Goal: Transaction & Acquisition: Purchase product/service

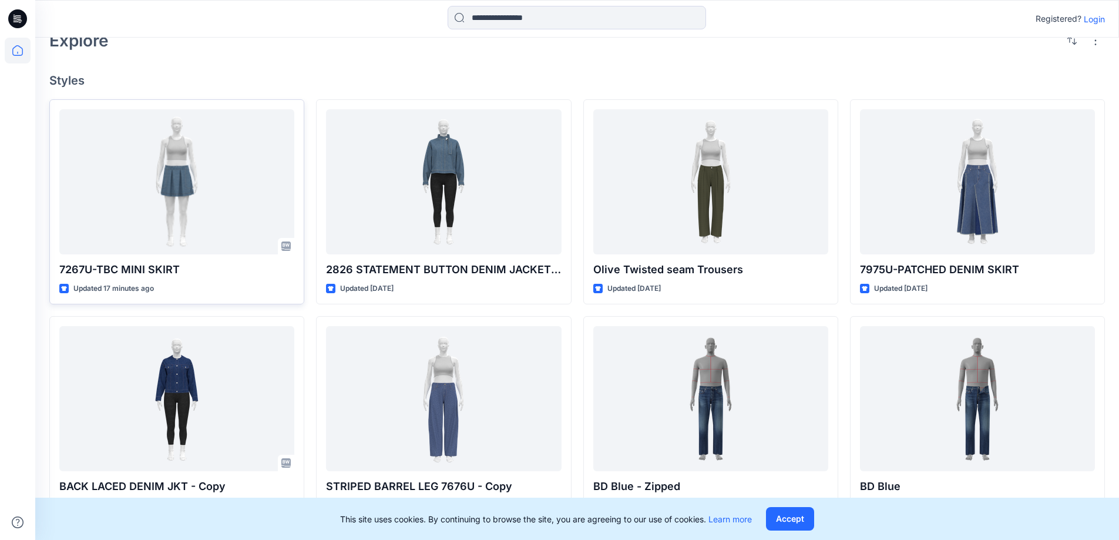
scroll to position [235, 0]
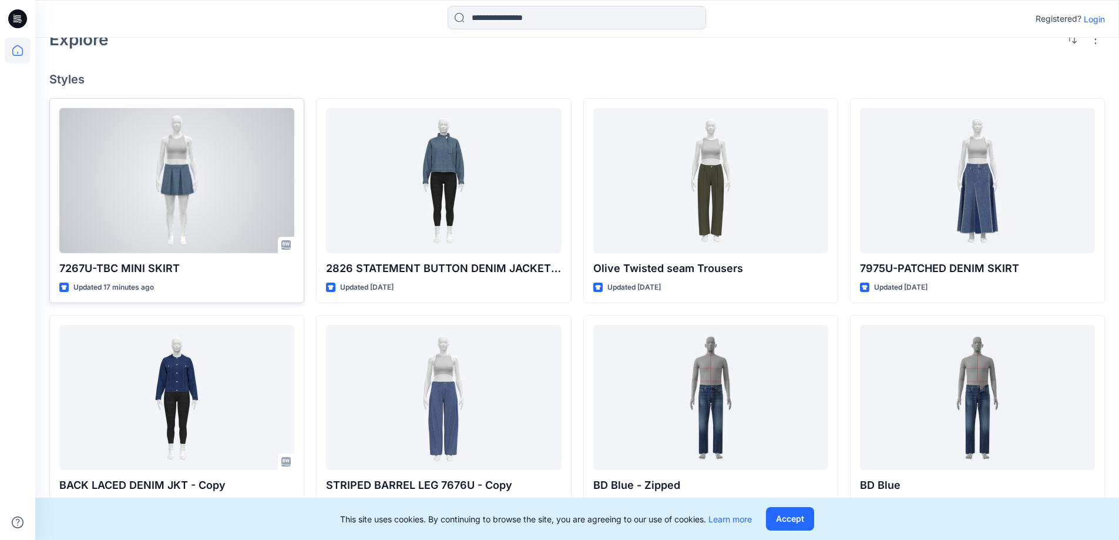
click at [192, 236] on div at bounding box center [176, 180] width 235 height 145
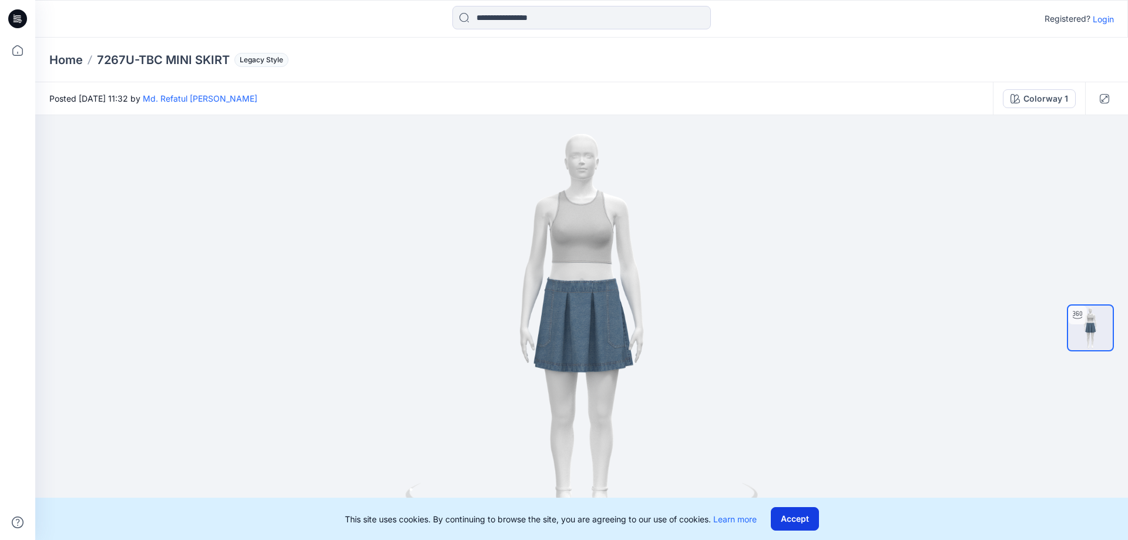
click at [798, 523] on button "Accept" at bounding box center [795, 518] width 48 height 23
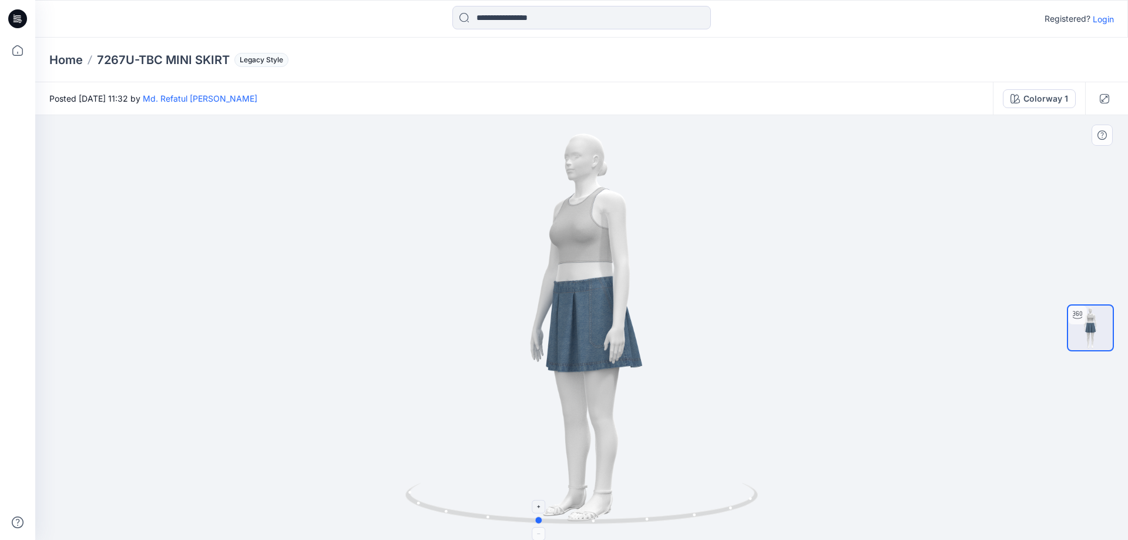
drag, startPoint x: 688, startPoint y: 507, endPoint x: 642, endPoint y: 502, distance: 46.1
click at [643, 503] on icon at bounding box center [582, 505] width 355 height 44
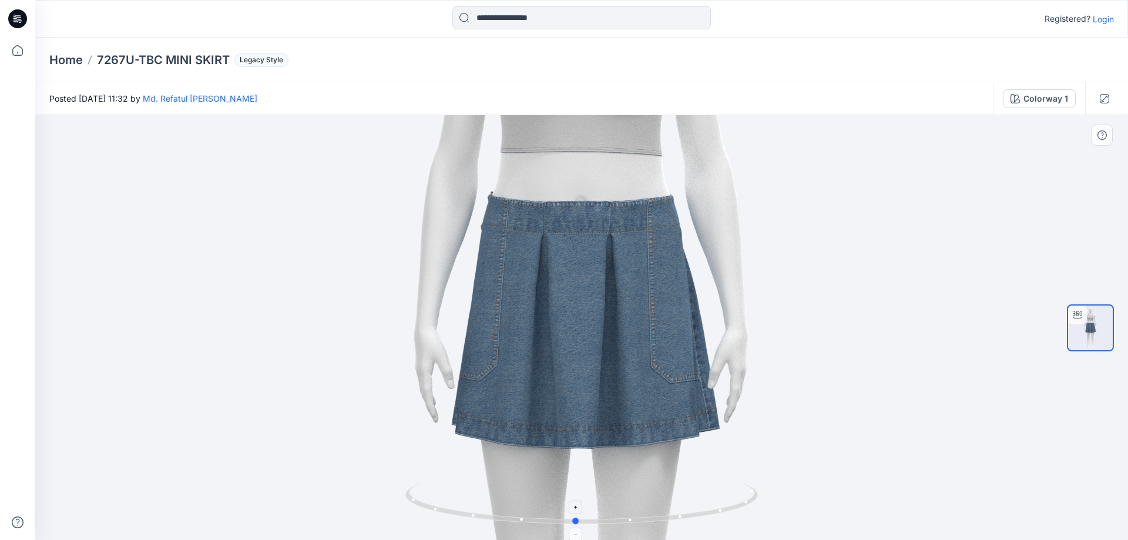
drag, startPoint x: 557, startPoint y: 523, endPoint x: 586, endPoint y: 498, distance: 38.3
click at [587, 499] on icon at bounding box center [582, 505] width 355 height 44
